Goal: Answer question/provide support: Share knowledge or assist other users

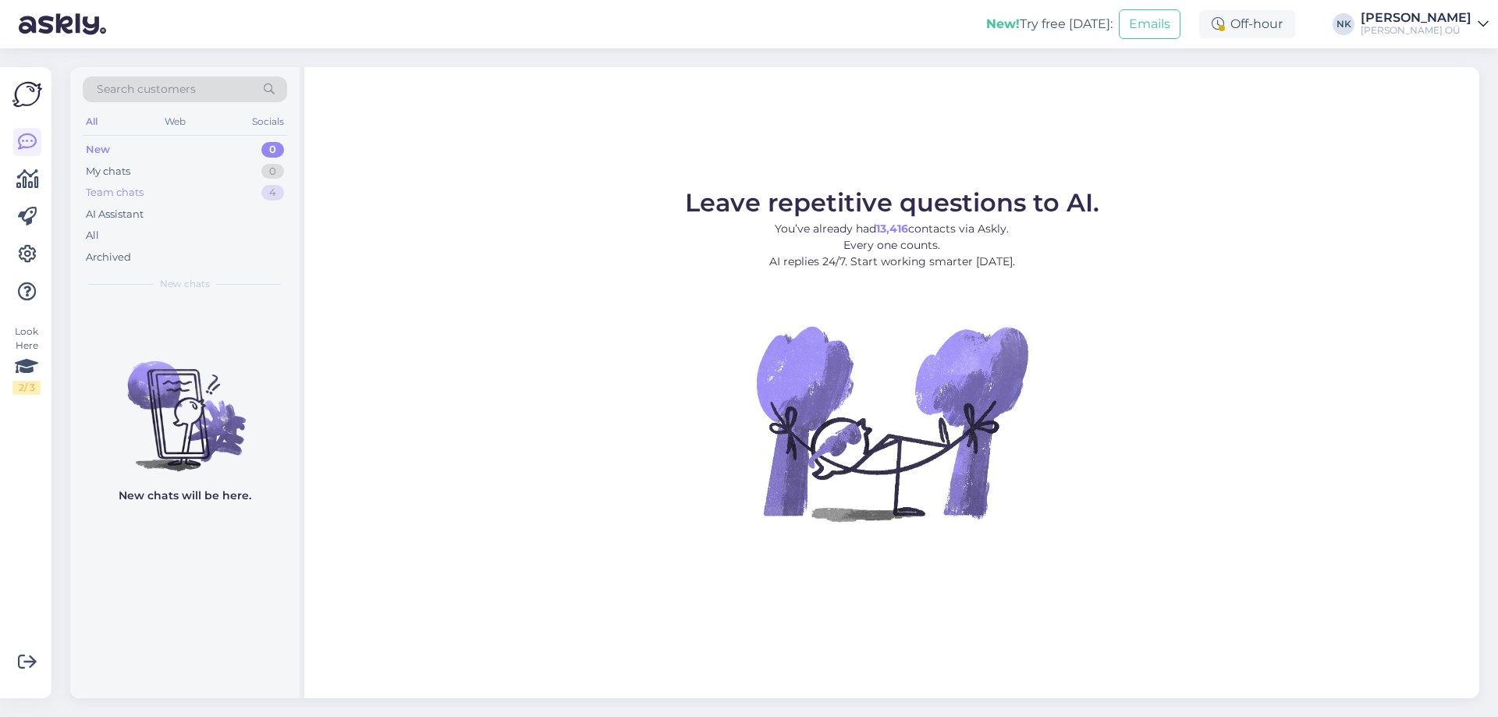
click at [205, 196] on div "Team chats 4" at bounding box center [185, 193] width 204 height 22
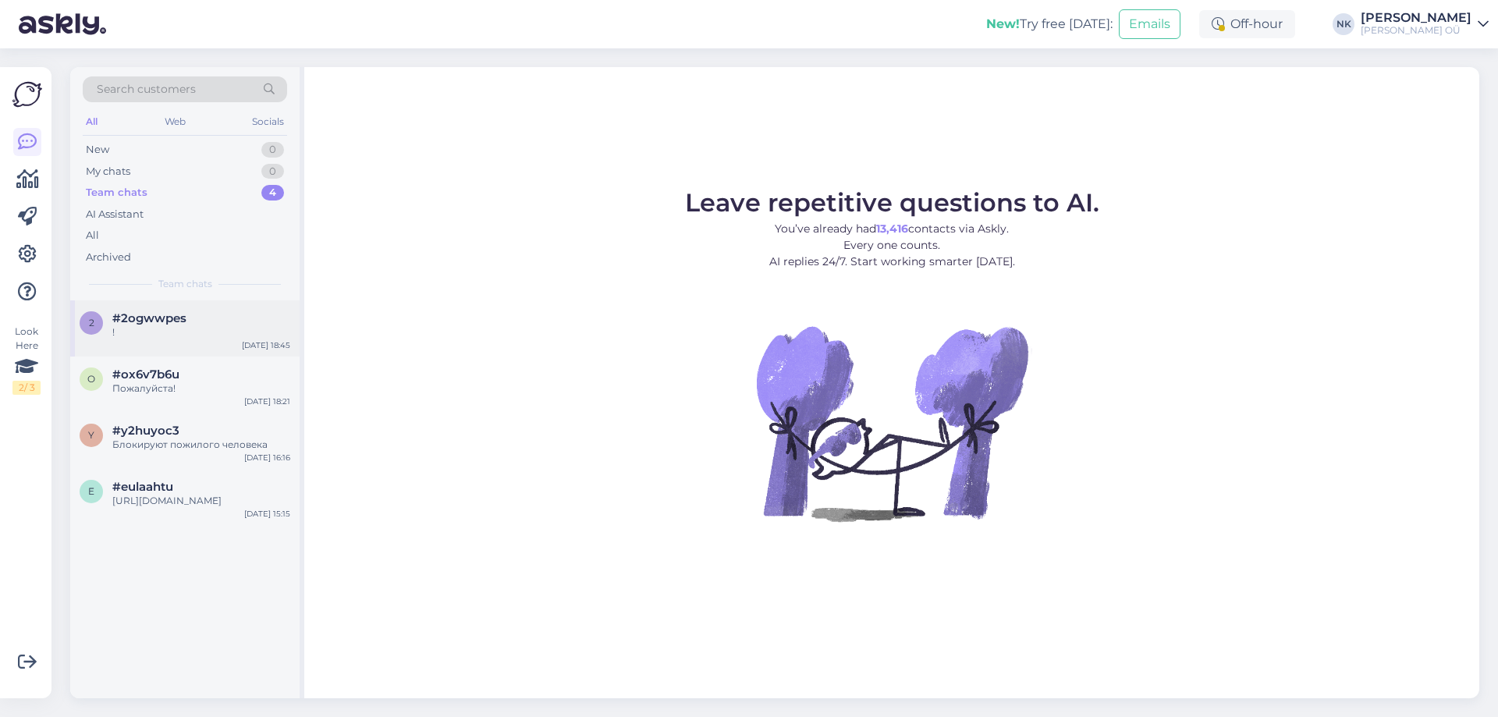
click at [232, 328] on div "!" at bounding box center [201, 332] width 178 height 14
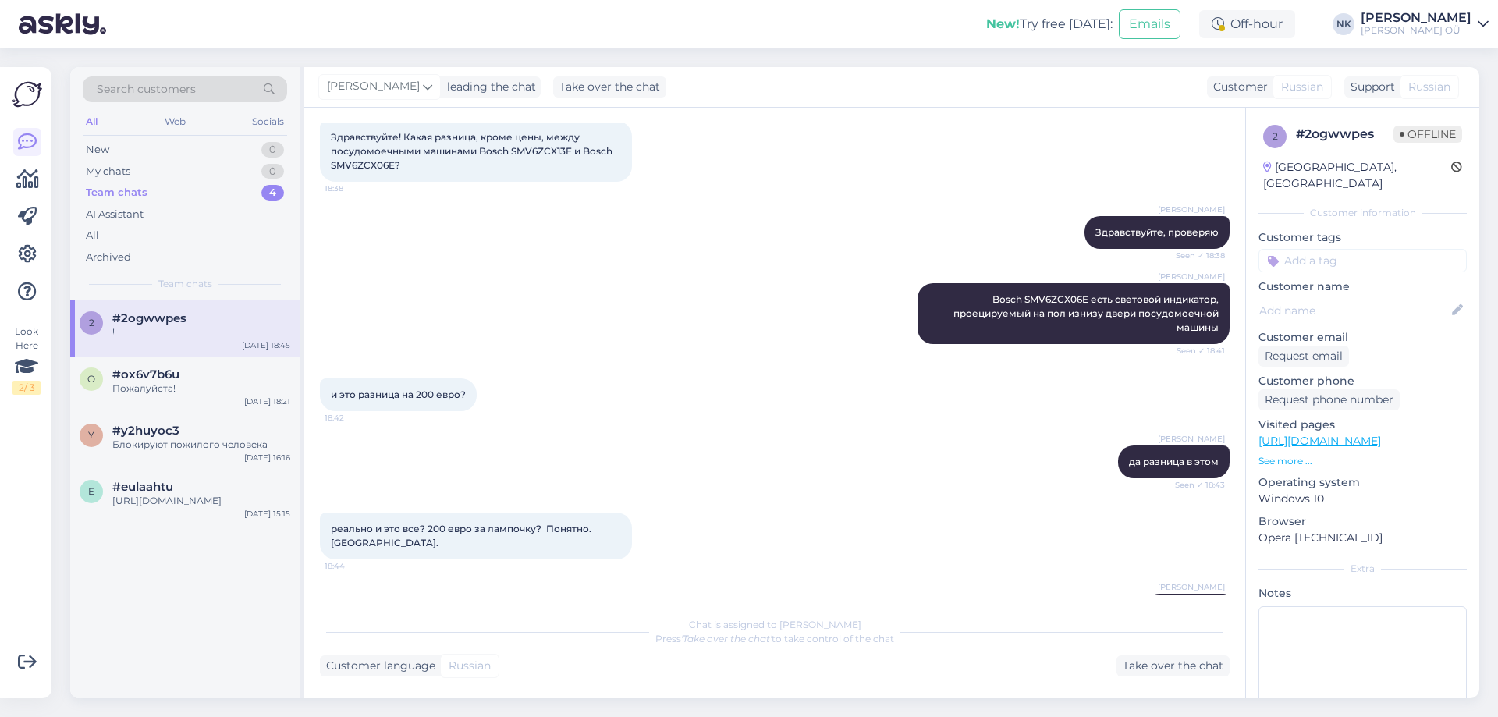
scroll to position [201, 0]
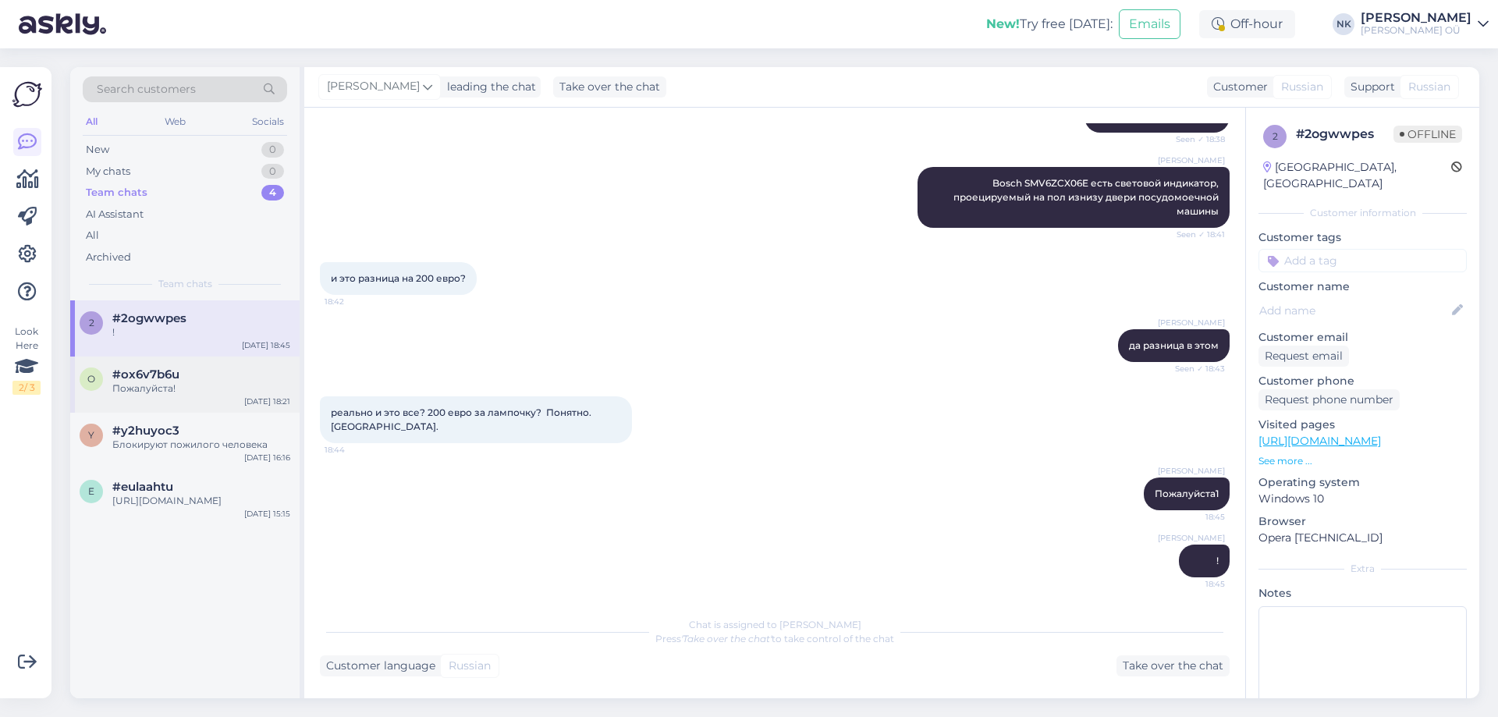
click at [167, 361] on div "o #ox6v7b6u Пожалуйста! Sep 17 18:21" at bounding box center [184, 385] width 229 height 56
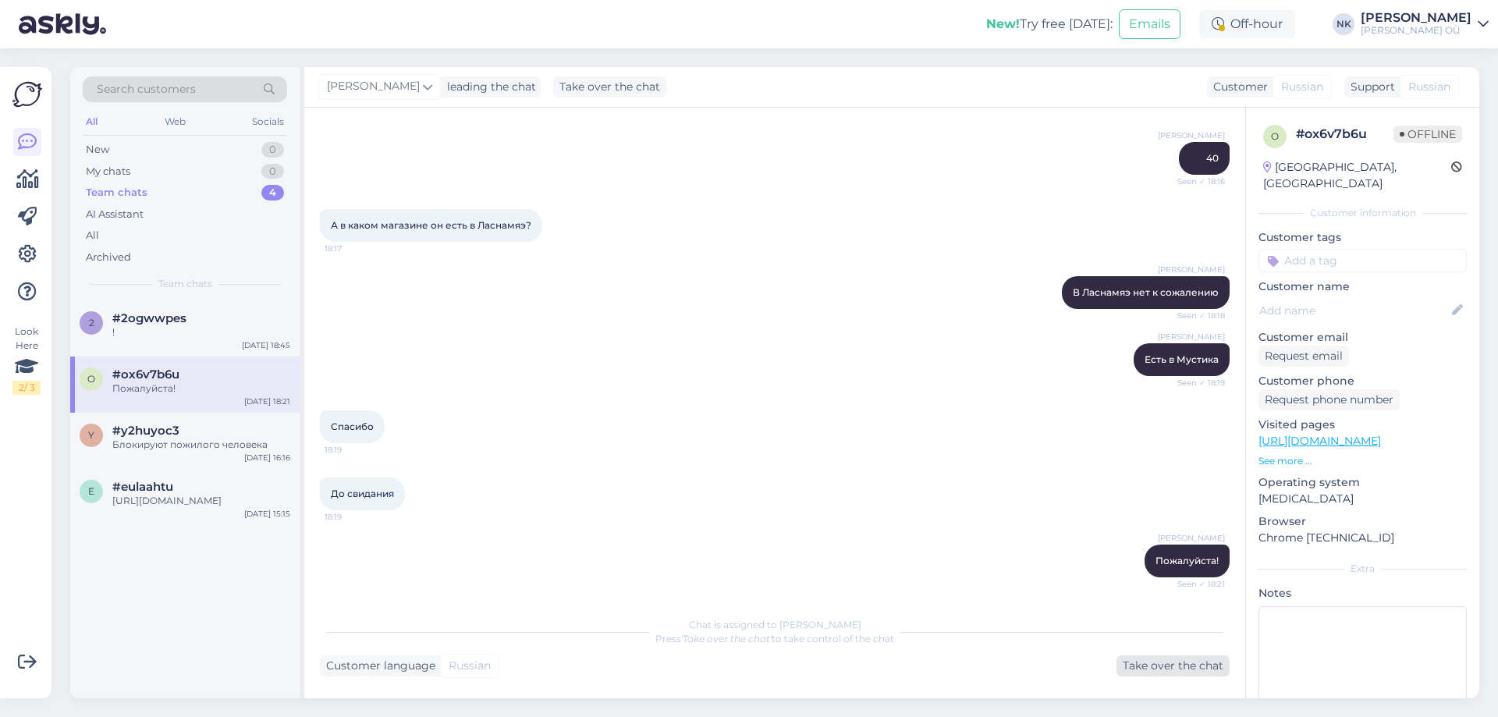
click at [1156, 659] on div "Take over the chat" at bounding box center [1173, 665] width 113 height 21
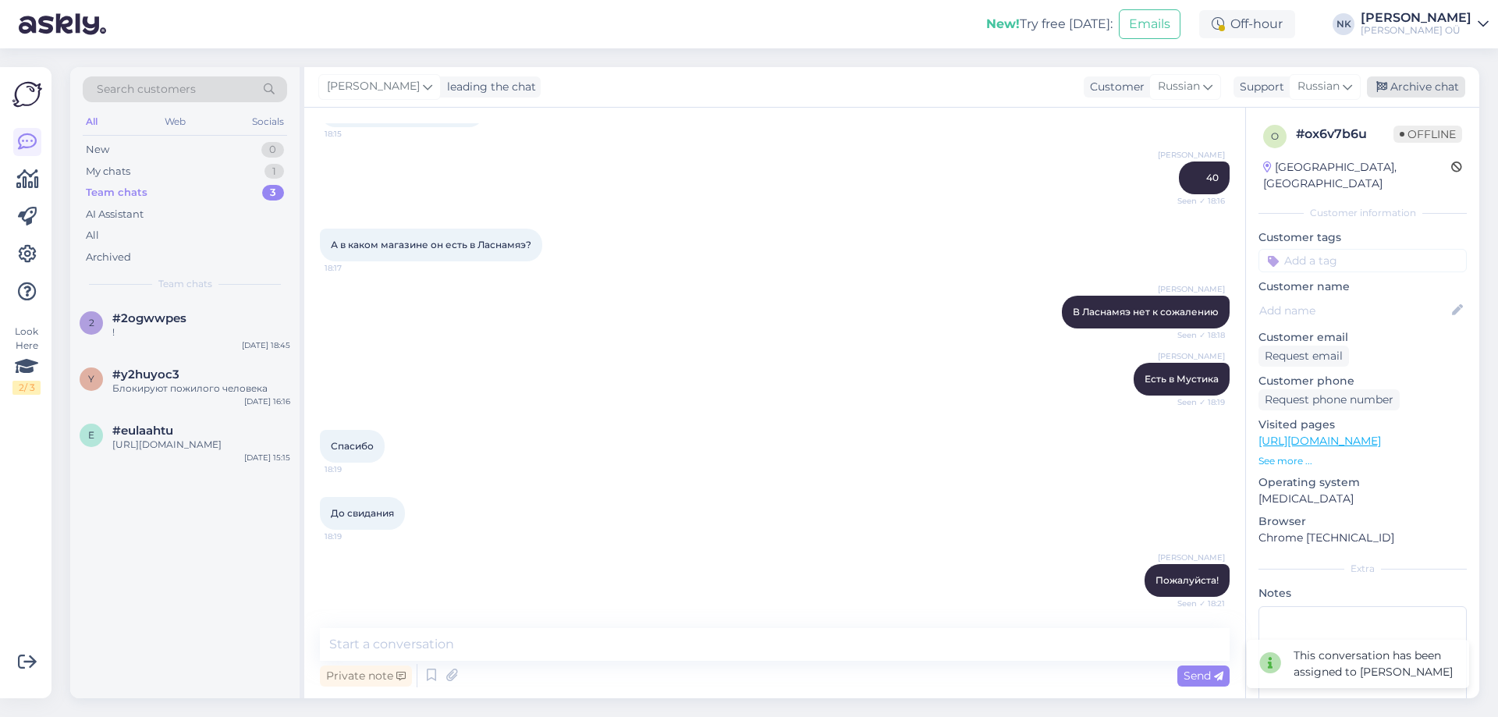
click at [1408, 83] on div "Archive chat" at bounding box center [1416, 86] width 98 height 21
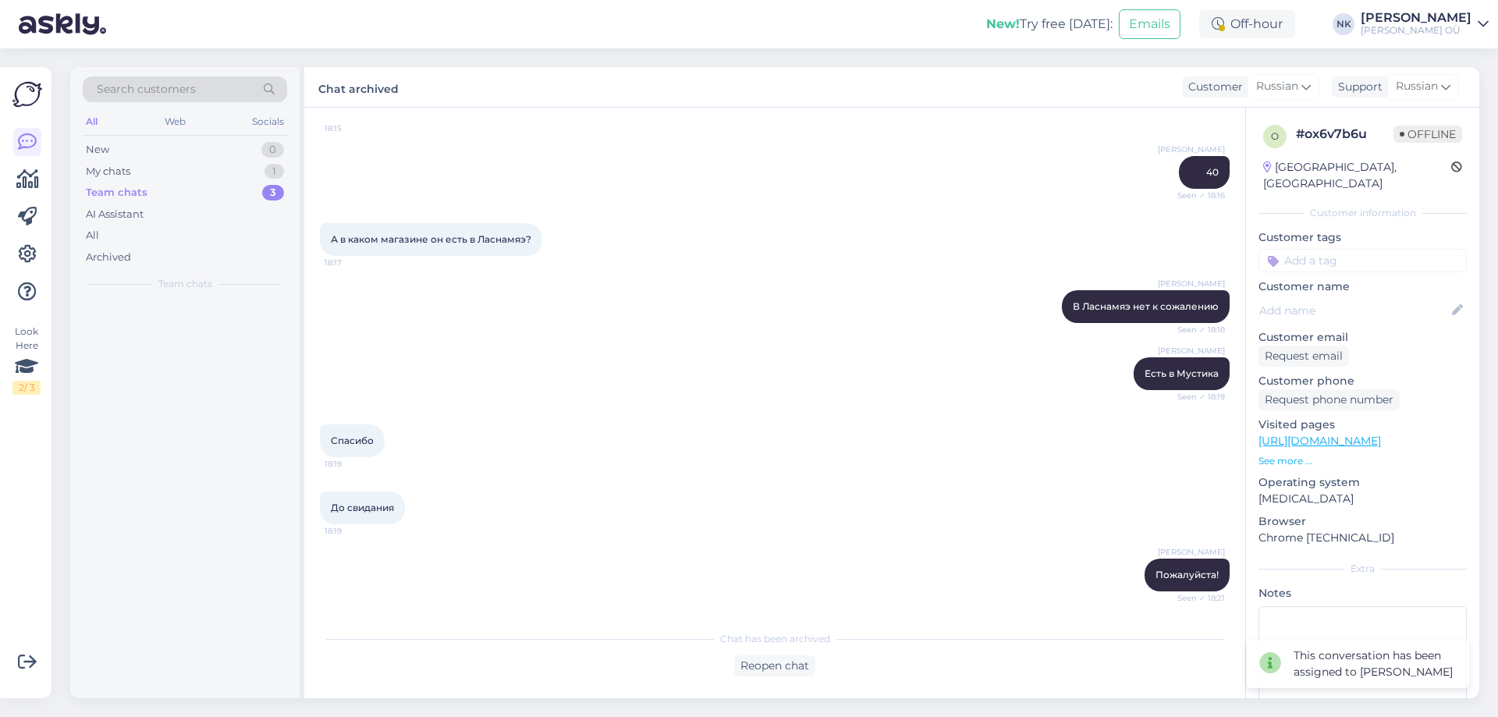
scroll to position [495, 0]
click at [191, 384] on div "Блокируют пожилого человека" at bounding box center [201, 389] width 178 height 14
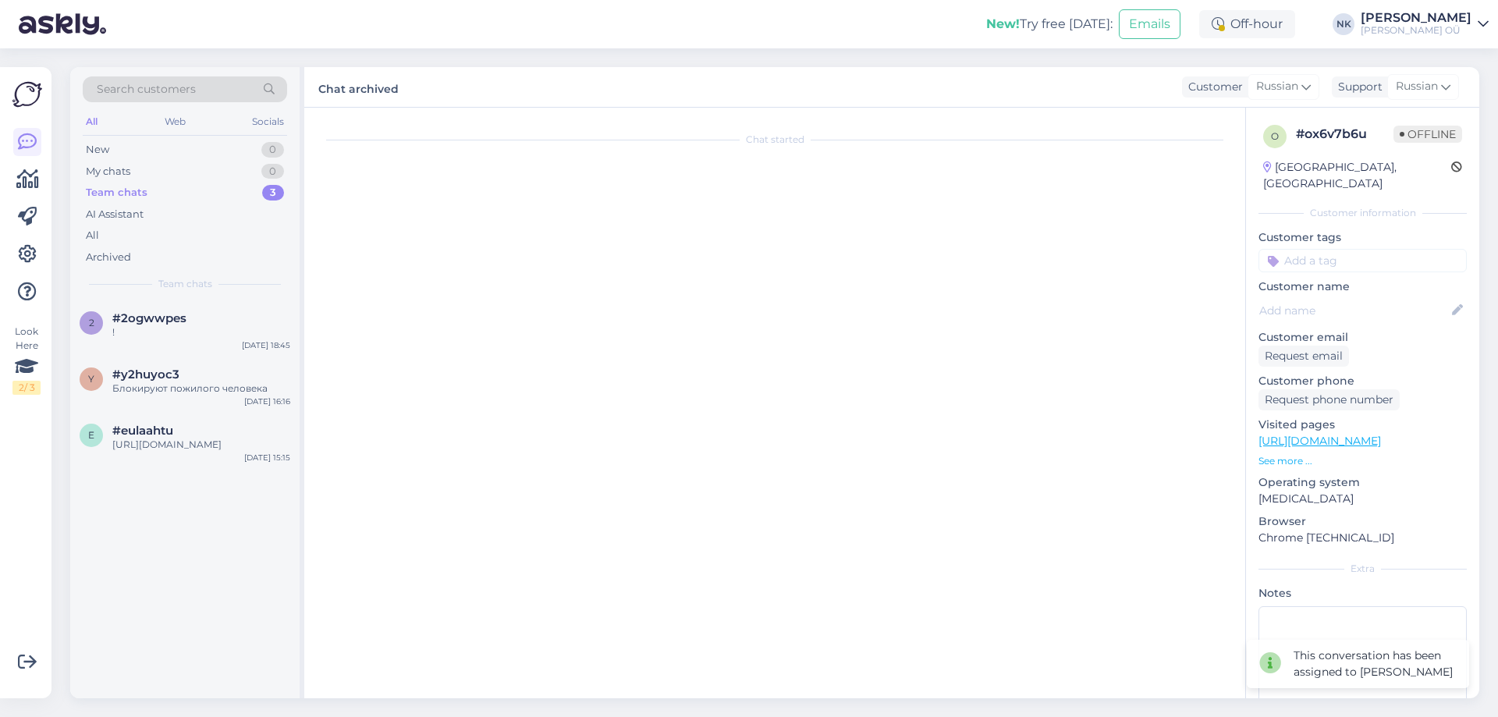
scroll to position [0, 0]
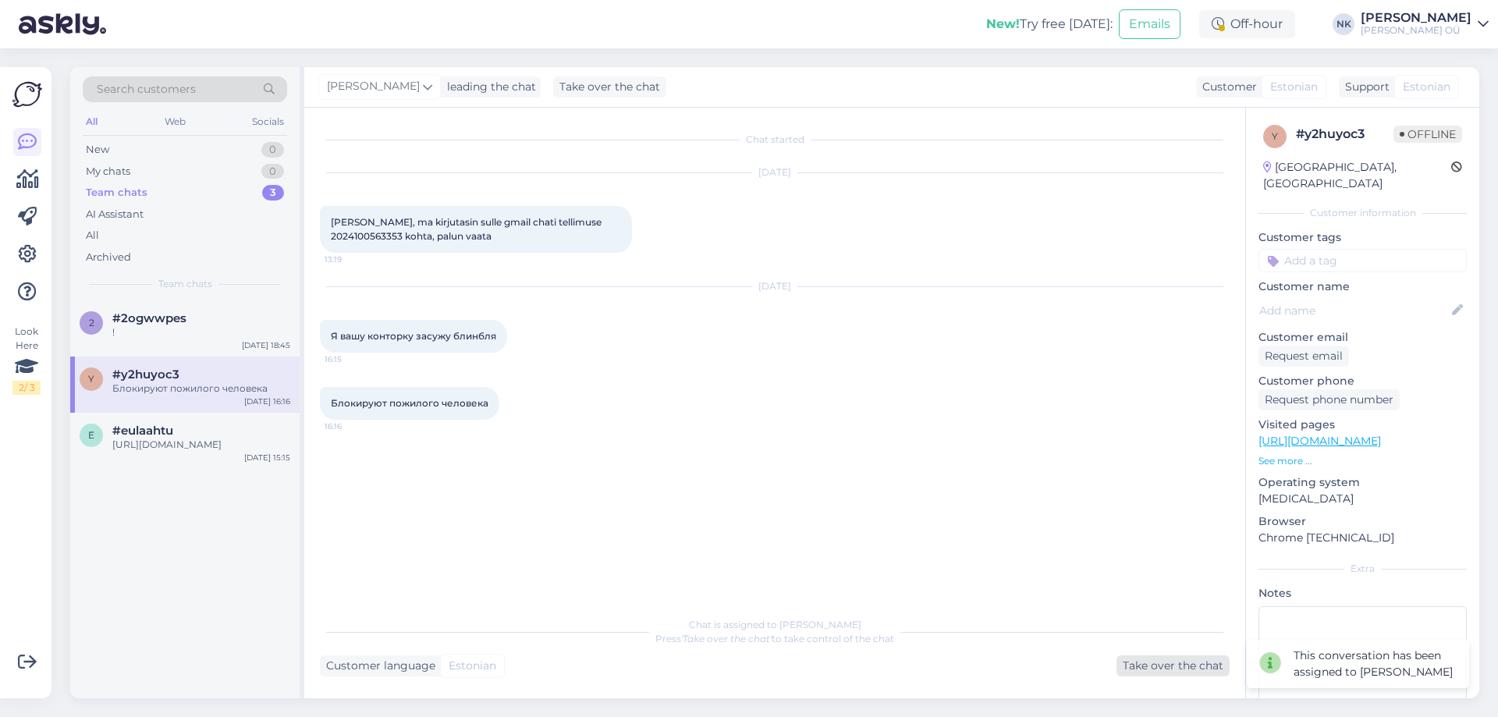
click at [1179, 663] on div "Take over the chat" at bounding box center [1173, 665] width 113 height 21
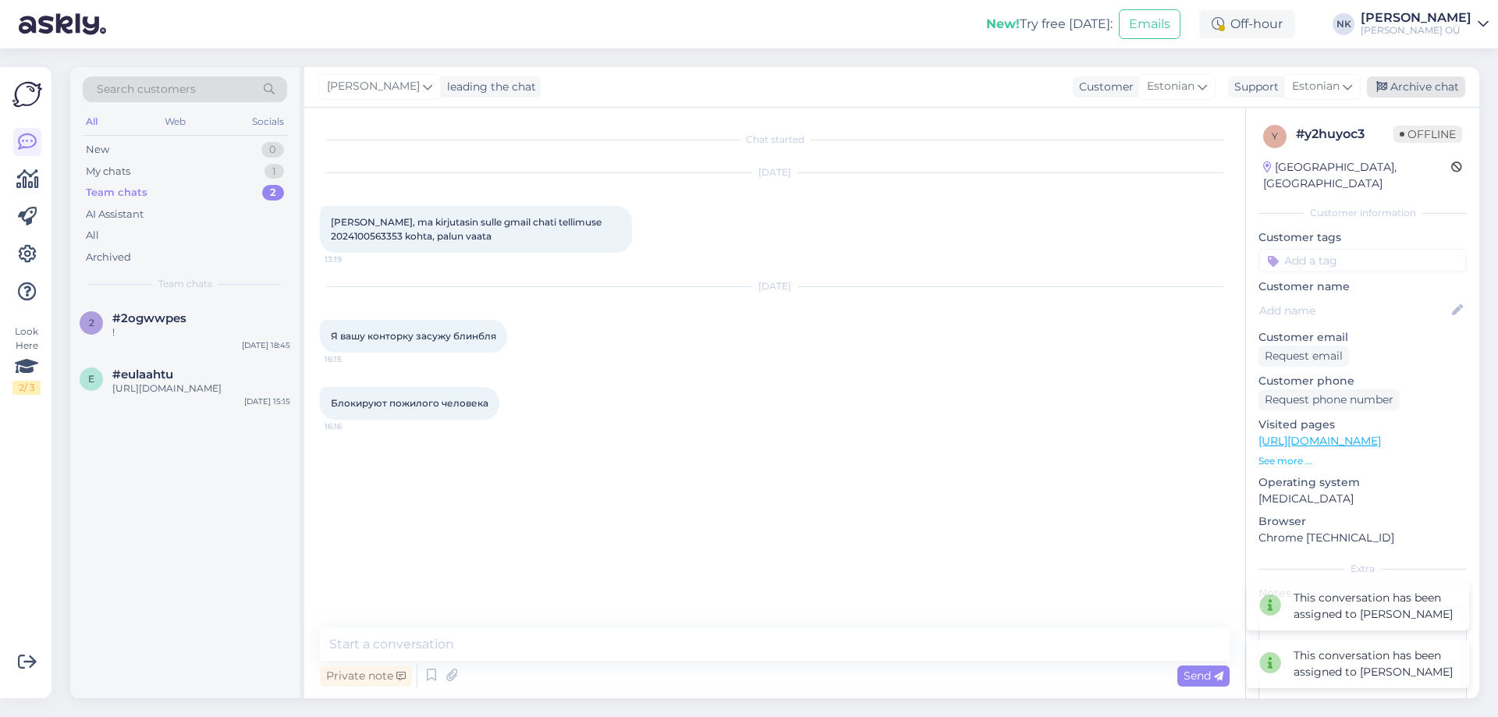
drag, startPoint x: 1419, startPoint y: 100, endPoint x: 1423, endPoint y: 88, distance: 12.3
click at [1421, 96] on div "Nikolai Kipjatkov leading the chat Customer Estonian Support Estonian Archive c…" at bounding box center [891, 87] width 1175 height 41
click at [1425, 82] on div "Archive chat" at bounding box center [1416, 86] width 98 height 21
click at [222, 396] on div "https://onoff.ee/ru/autokolarid/58951-kenwood-kfc-s1676ex-90199113-019048222862…" at bounding box center [201, 389] width 178 height 14
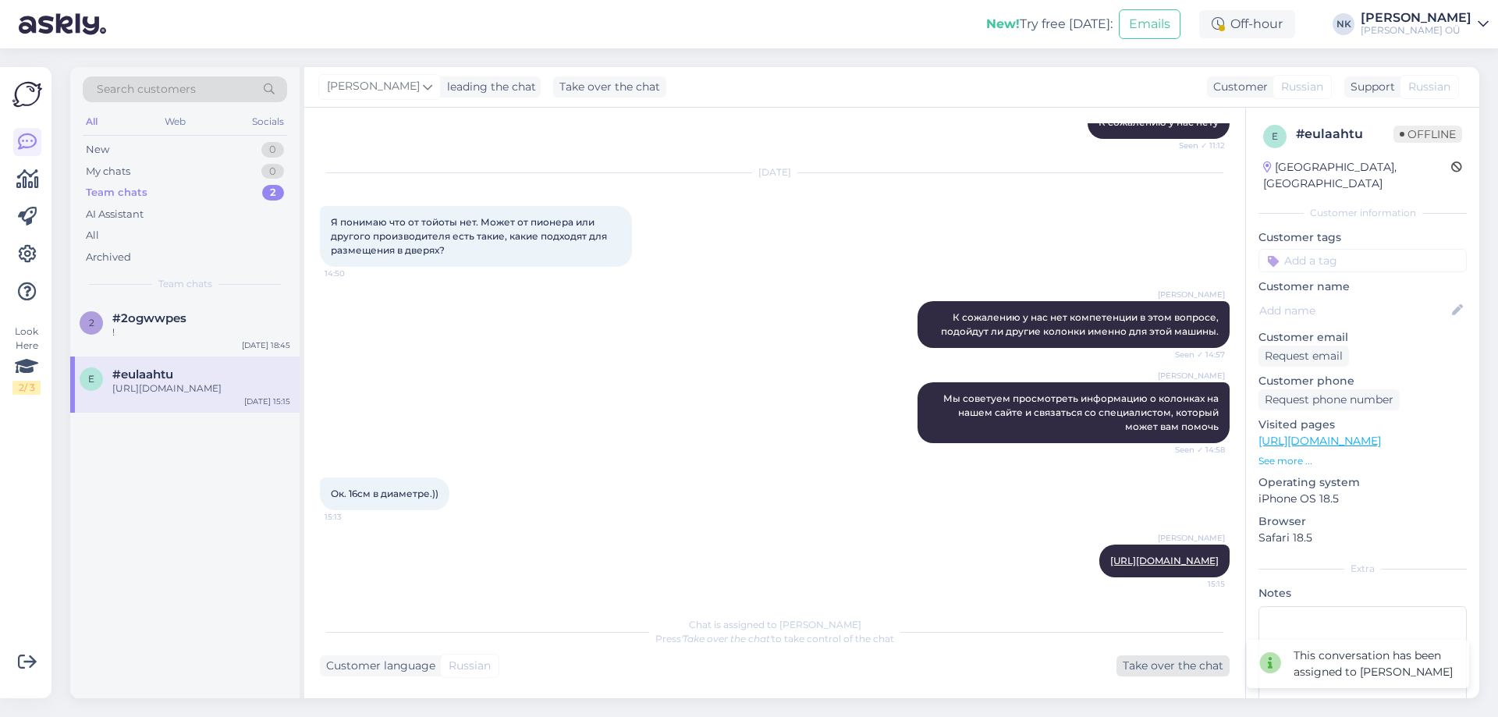
click at [1170, 656] on div "Take over the chat" at bounding box center [1173, 665] width 113 height 21
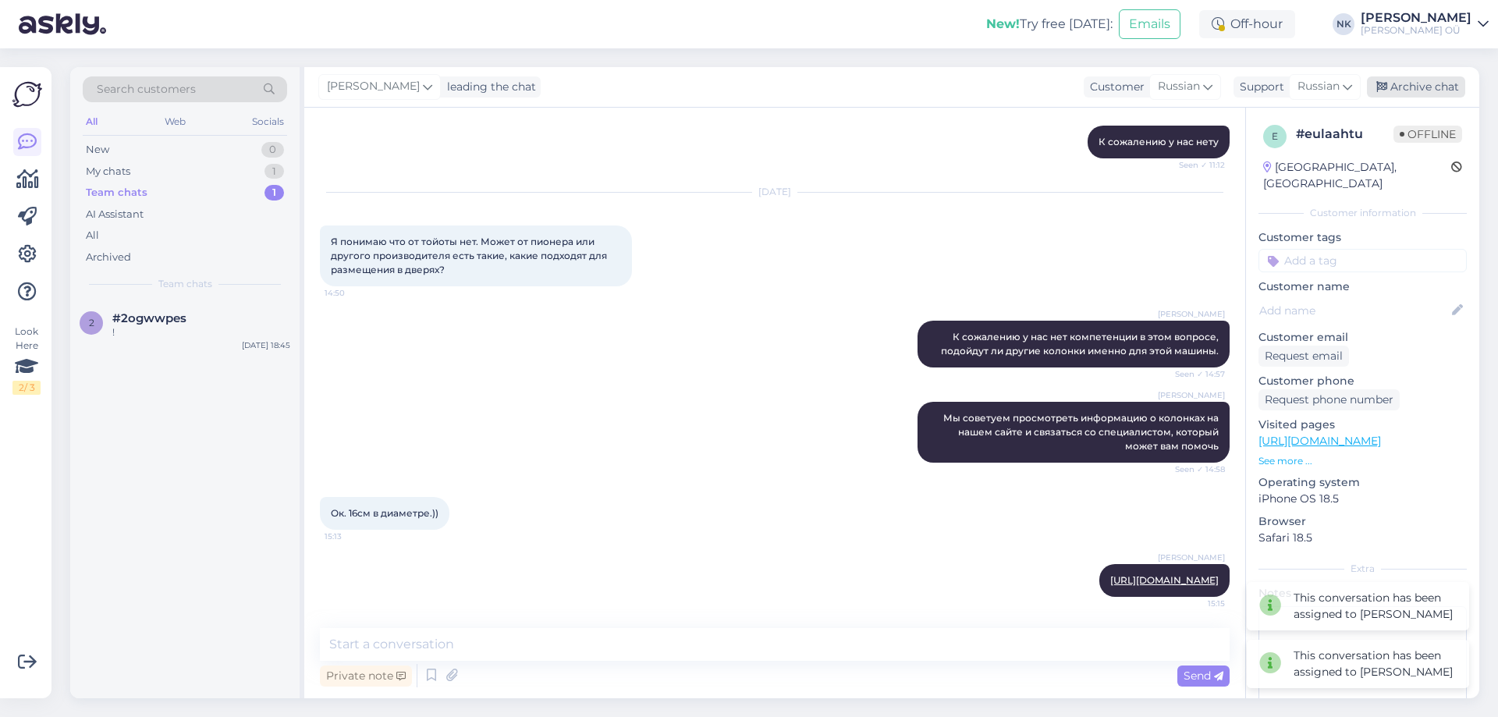
click at [1407, 85] on div "Archive chat" at bounding box center [1416, 86] width 98 height 21
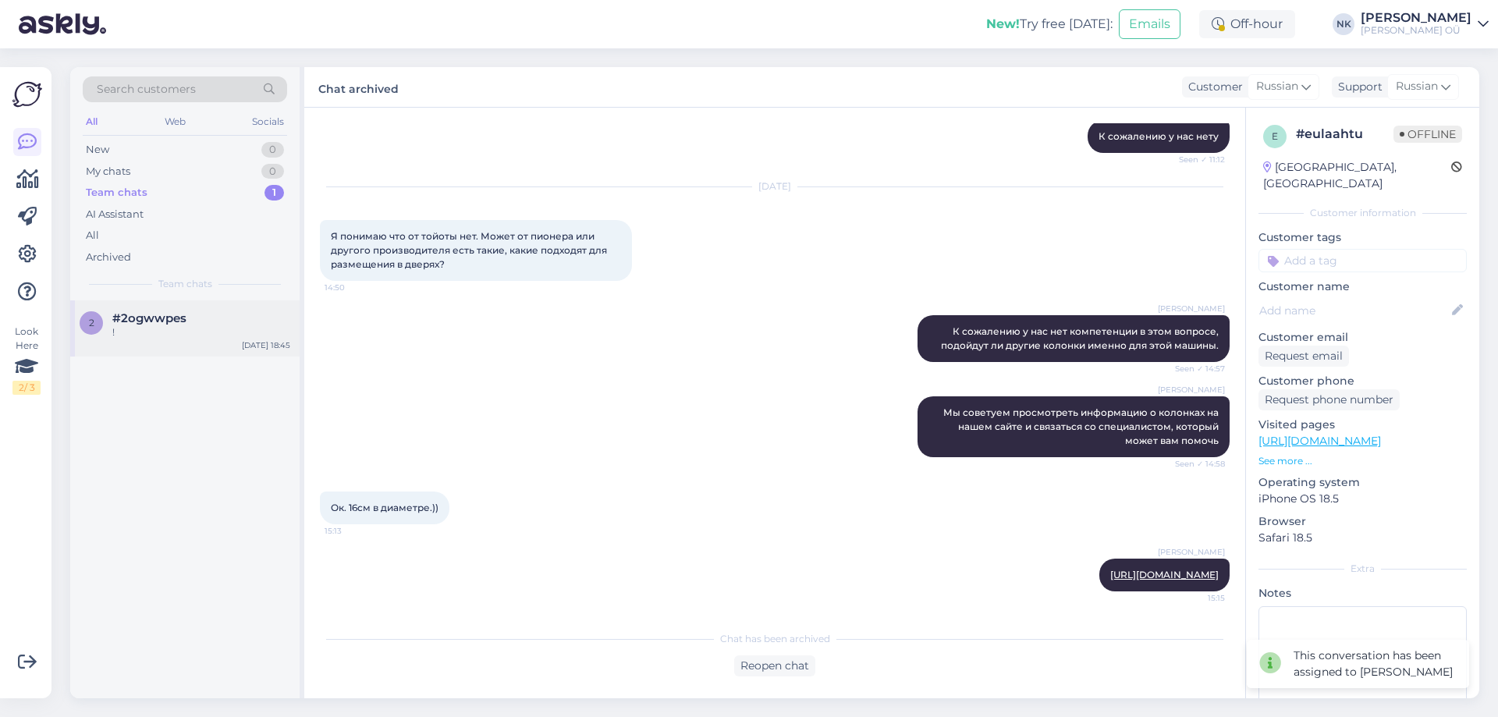
click at [155, 309] on div "2 #2ogwwpes ! Sep 17 18:45" at bounding box center [184, 328] width 229 height 56
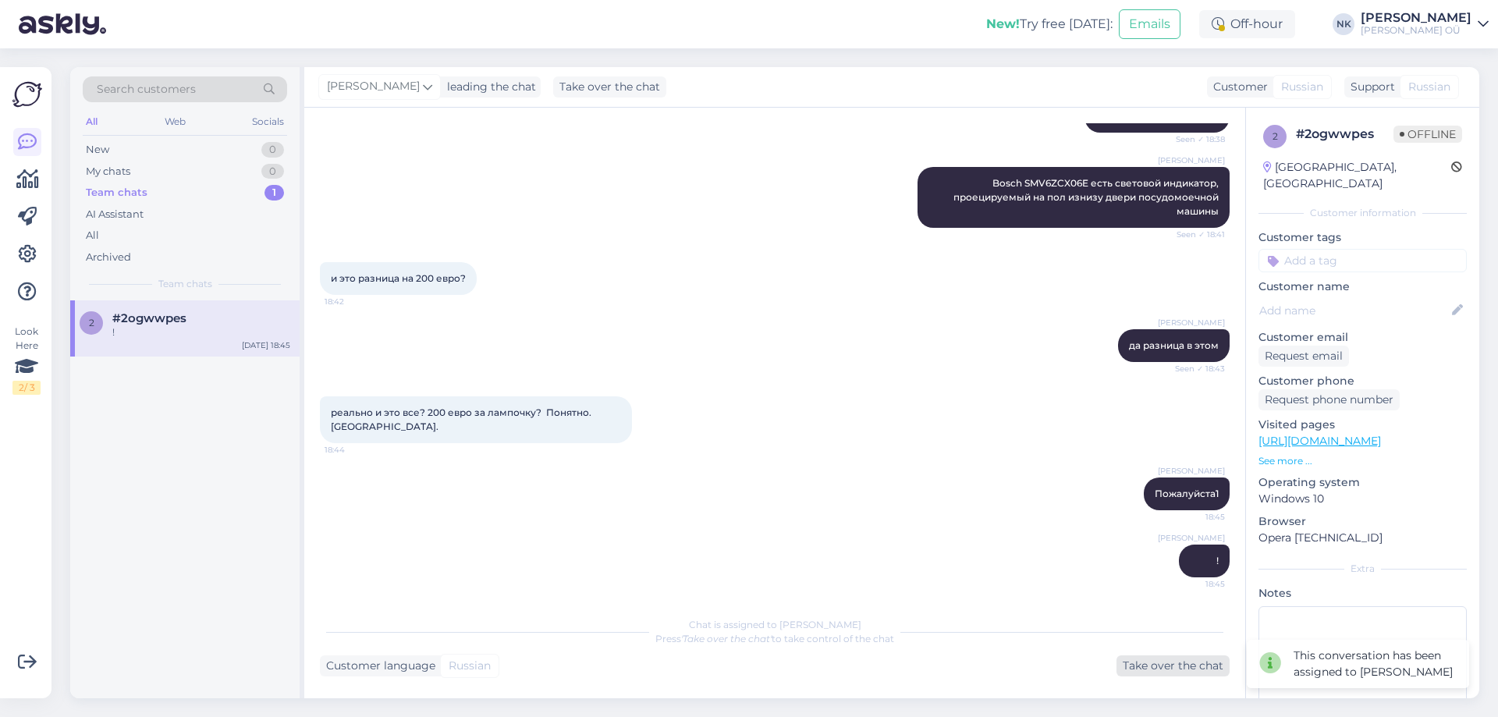
click at [1156, 674] on div "Take over the chat" at bounding box center [1173, 665] width 113 height 21
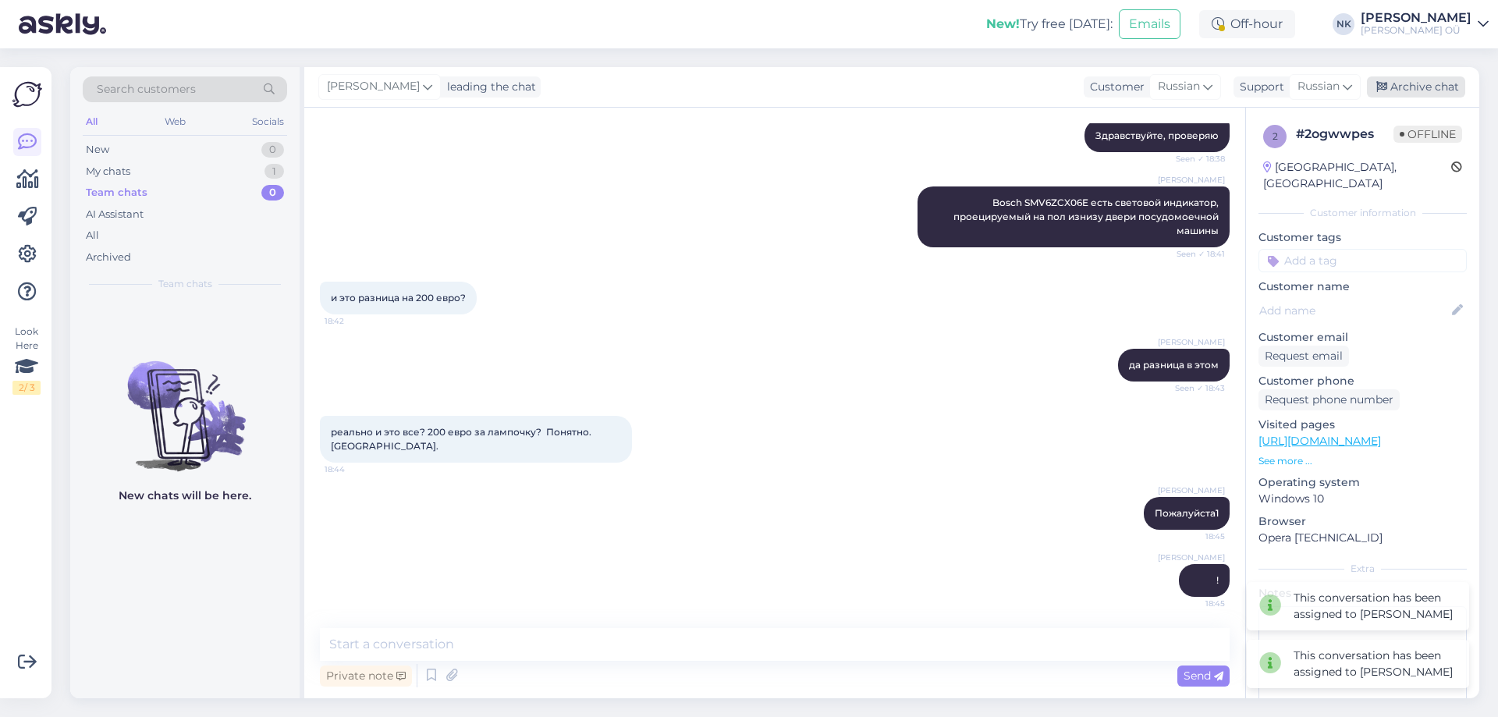
click at [1412, 82] on div "Archive chat" at bounding box center [1416, 86] width 98 height 21
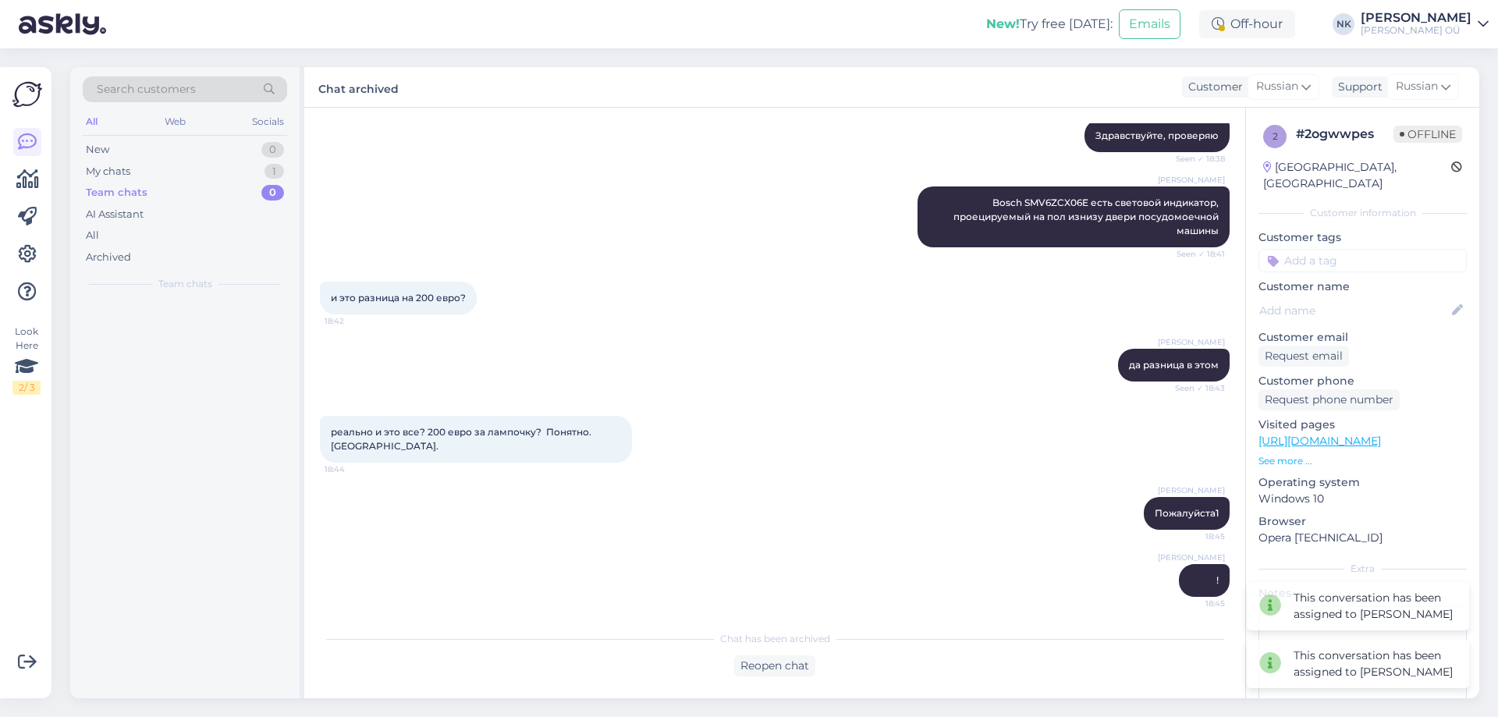
scroll to position [187, 0]
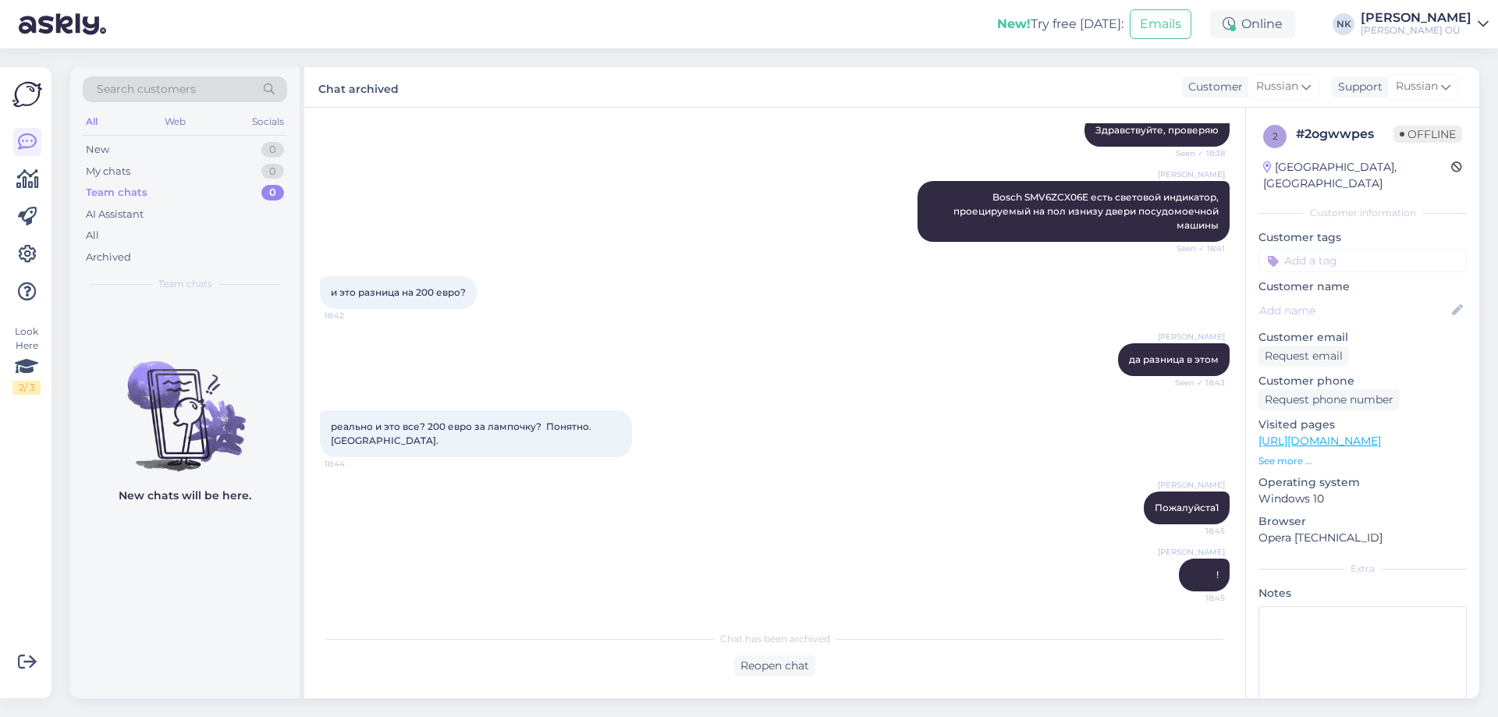
drag, startPoint x: 1092, startPoint y: 385, endPoint x: 953, endPoint y: 125, distance: 295.3
click at [1092, 385] on div "Anna Ryndina да разница в этом Seen ✓ 18:43" at bounding box center [775, 359] width 910 height 67
